Goal: Task Accomplishment & Management: Use online tool/utility

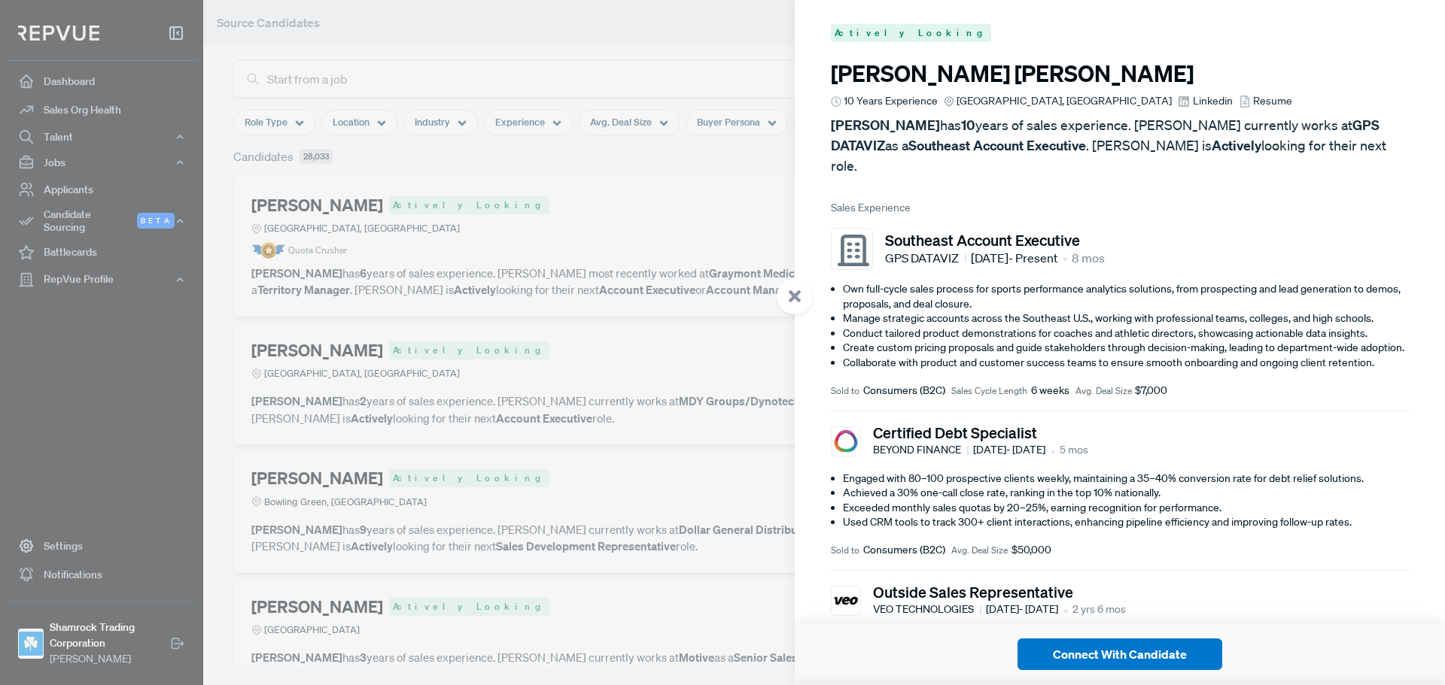
click at [600, 208] on div at bounding box center [722, 342] width 1445 height 685
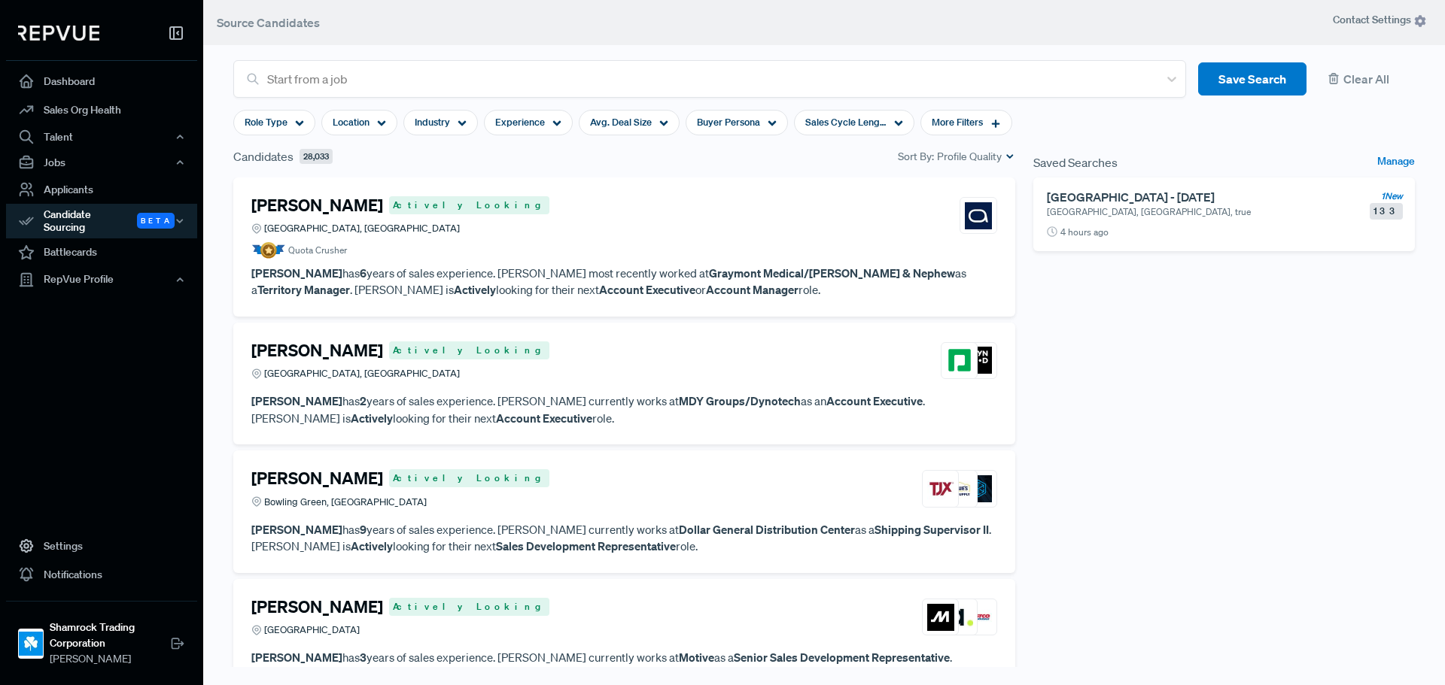
click at [1177, 200] on h6 "[GEOGRAPHIC_DATA] - [DATE]" at bounding box center [1201, 197] width 308 height 14
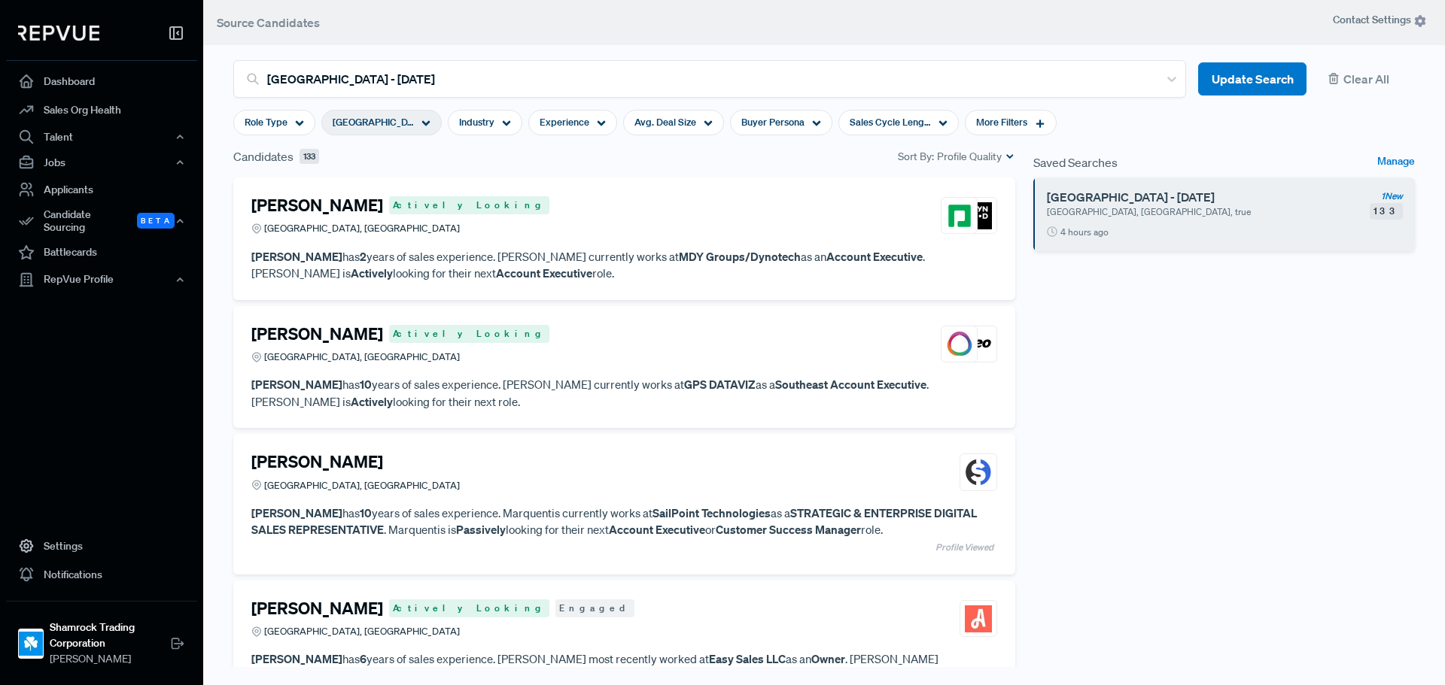
click at [333, 200] on h4 "[PERSON_NAME]" at bounding box center [317, 206] width 132 height 20
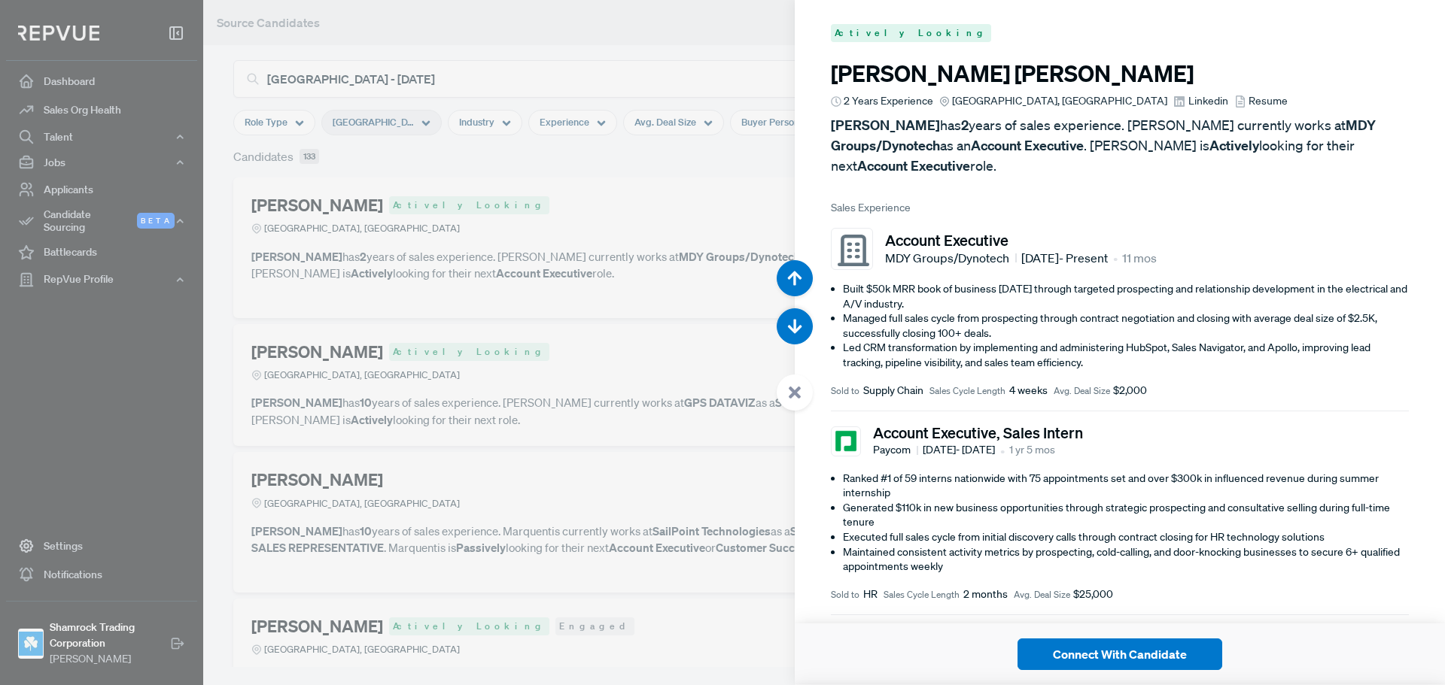
click at [1188, 108] on span "Linkedin" at bounding box center [1208, 101] width 40 height 16
click at [1248, 100] on span "Resume" at bounding box center [1267, 101] width 39 height 16
click at [618, 405] on div at bounding box center [722, 342] width 1445 height 685
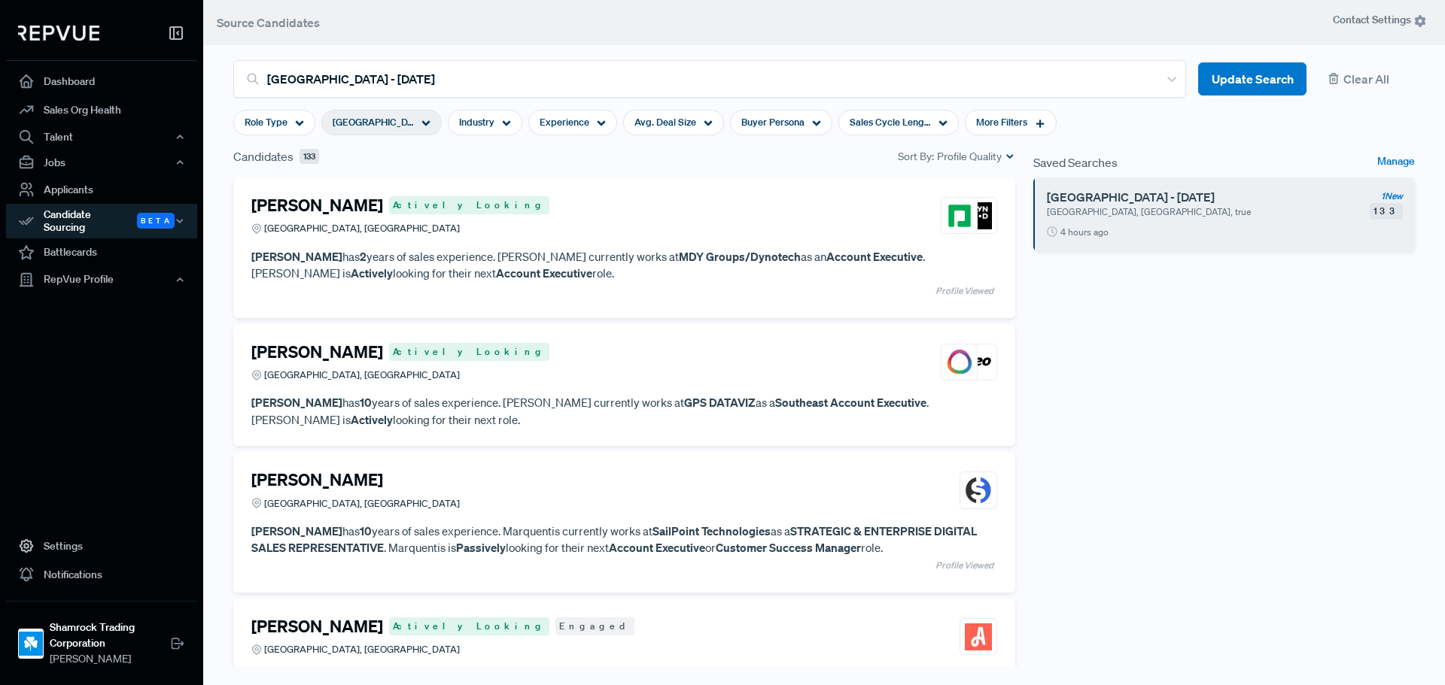
click at [1243, 420] on div "Saved Searches Manage [GEOGRAPHIC_DATA] - [DATE] [GEOGRAPHIC_DATA], [GEOGRAPHIC…" at bounding box center [1224, 421] width 400 height 548
click at [1098, 369] on div "Saved Searches Manage [GEOGRAPHIC_DATA] - [DATE] [GEOGRAPHIC_DATA], [GEOGRAPHIC…" at bounding box center [1224, 421] width 400 height 548
